Goal: Task Accomplishment & Management: Manage account settings

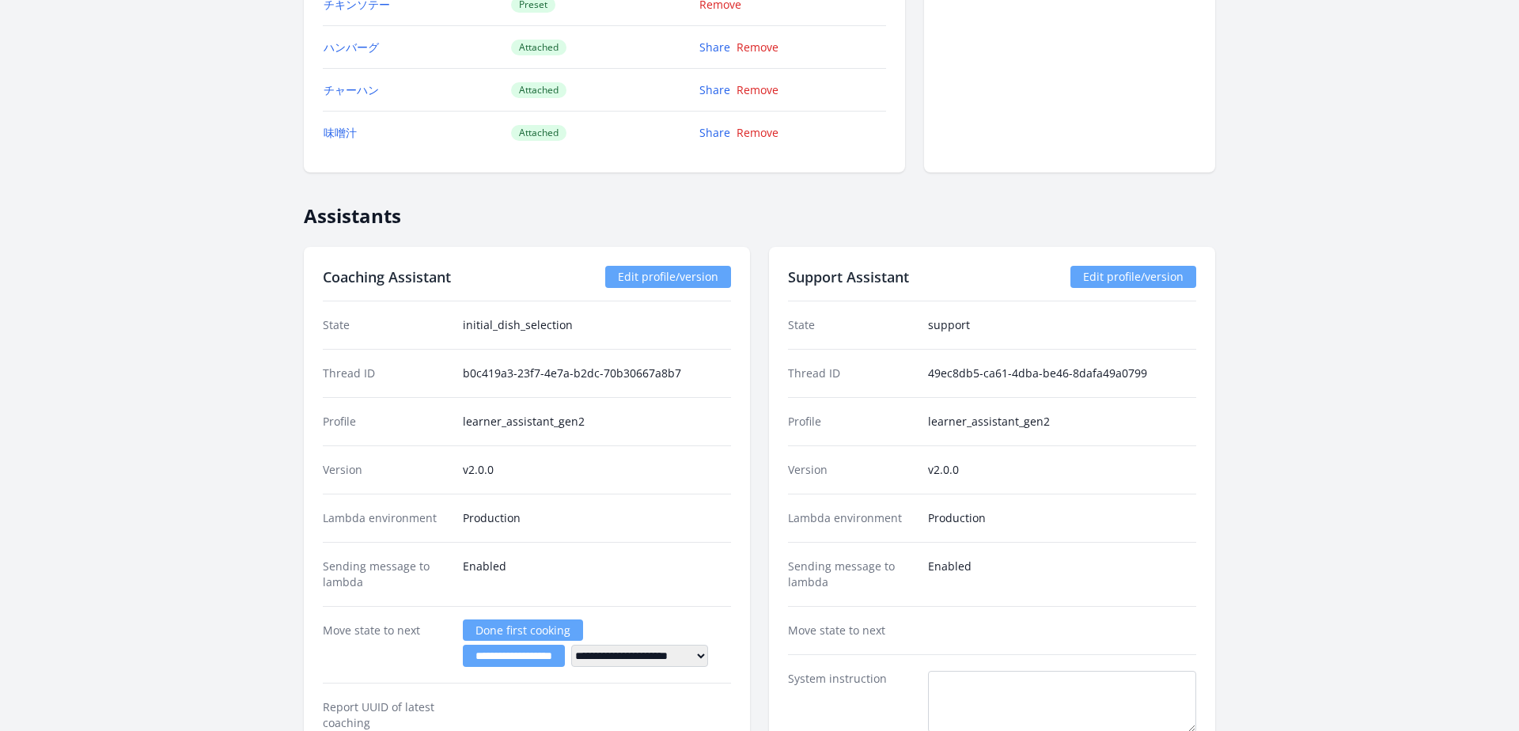
scroll to position [2302, 0]
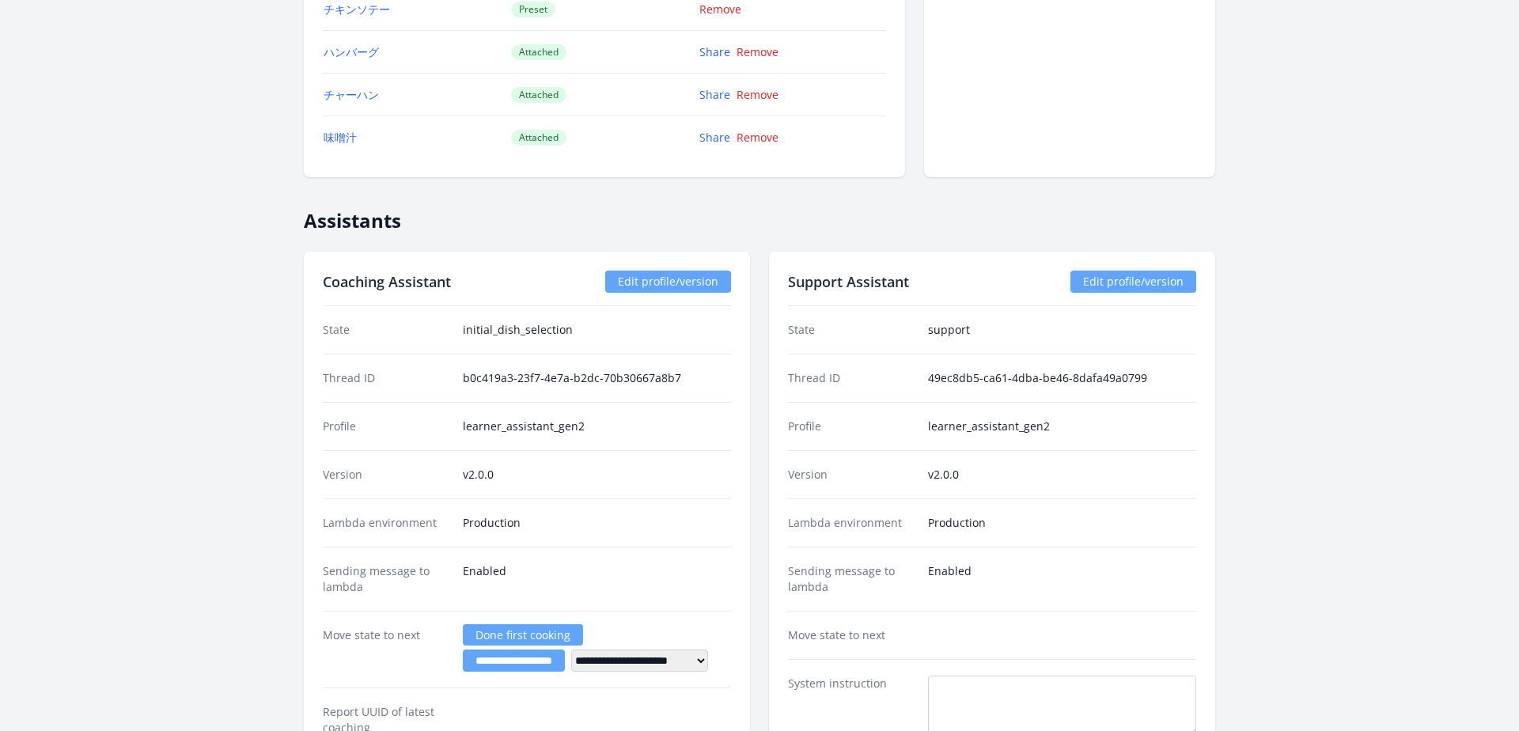
click at [667, 279] on link "Edit profile/version" at bounding box center [668, 282] width 126 height 22
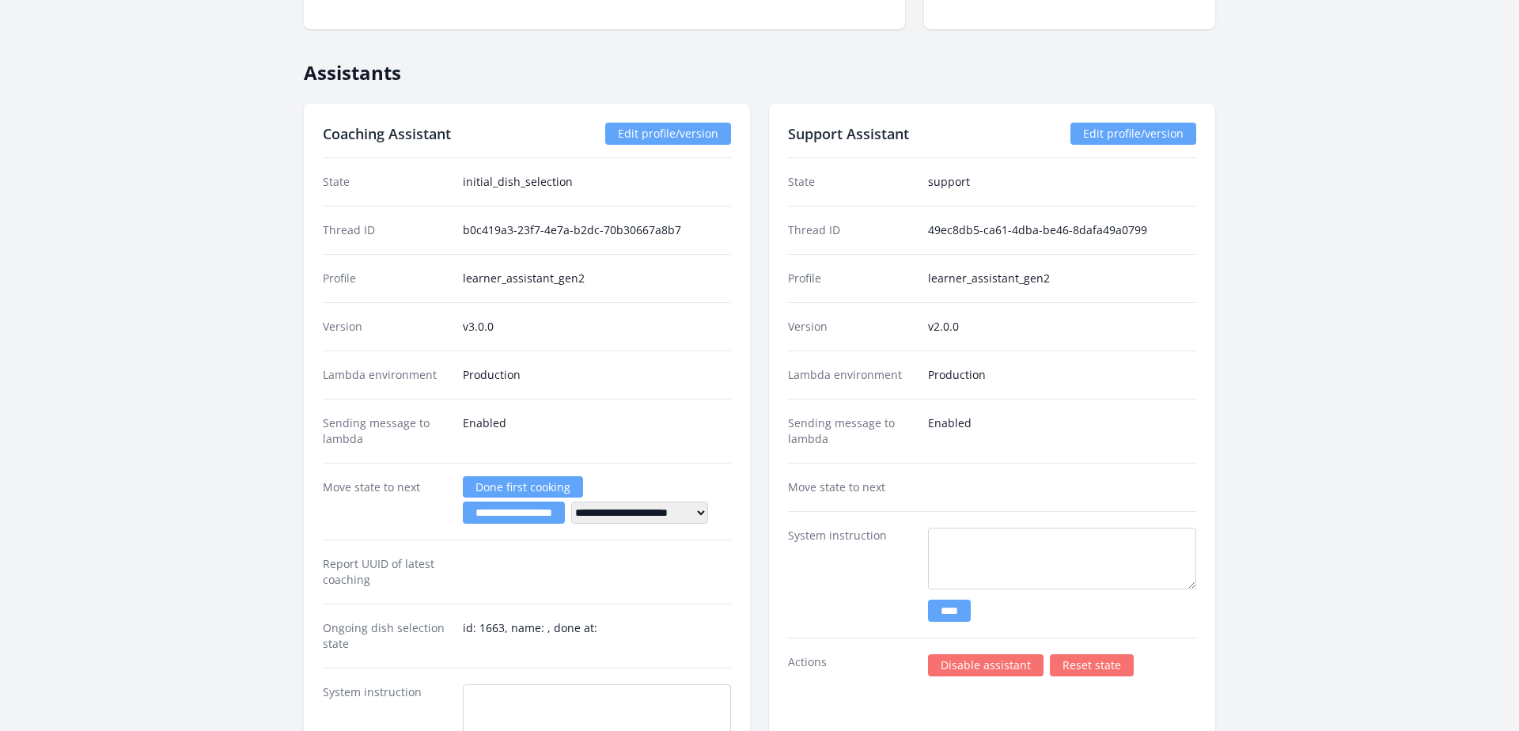
scroll to position [2455, 0]
